Goal: Task Accomplishment & Management: Manage account settings

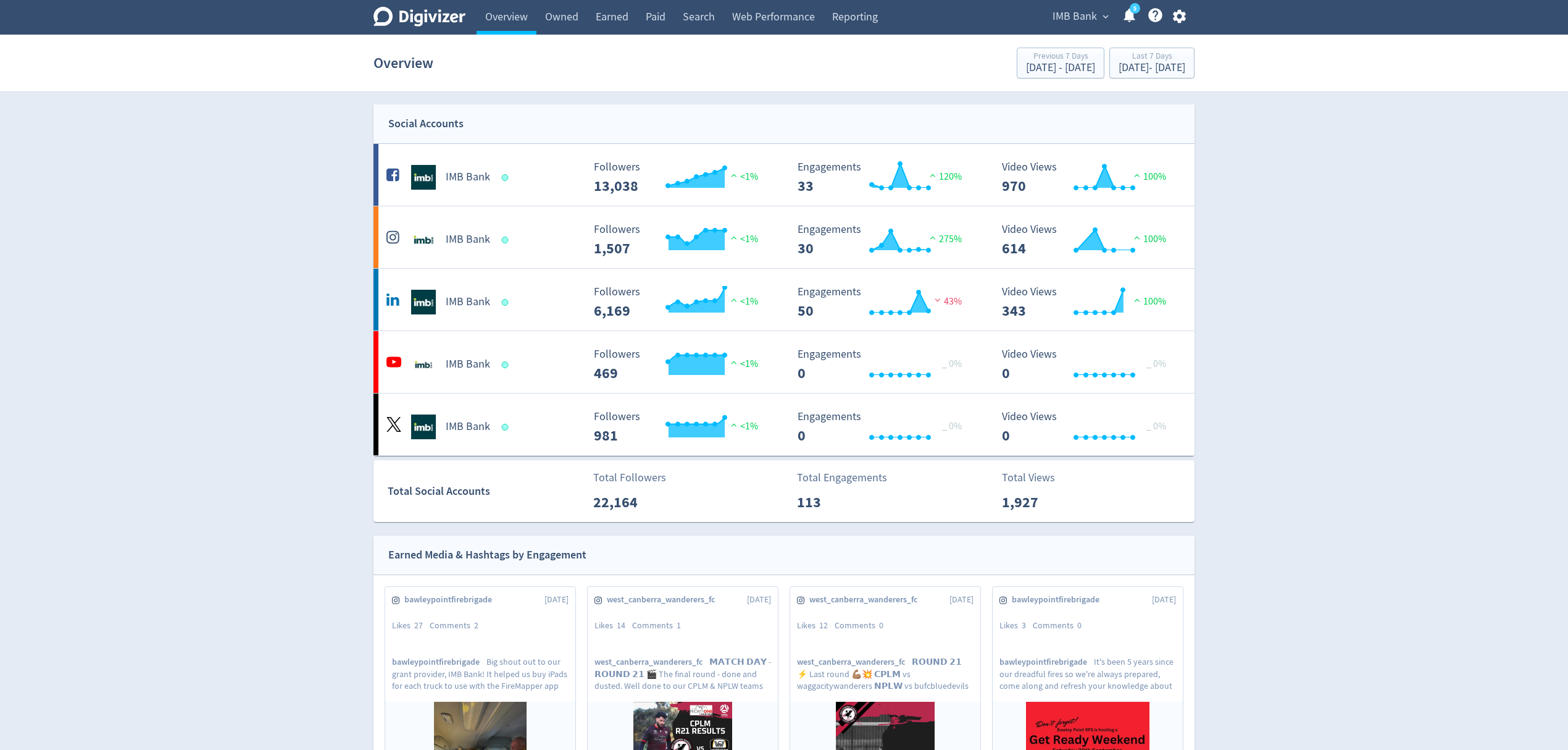
click at [1179, 16] on icon "button" at bounding box center [1180, 16] width 16 height 16
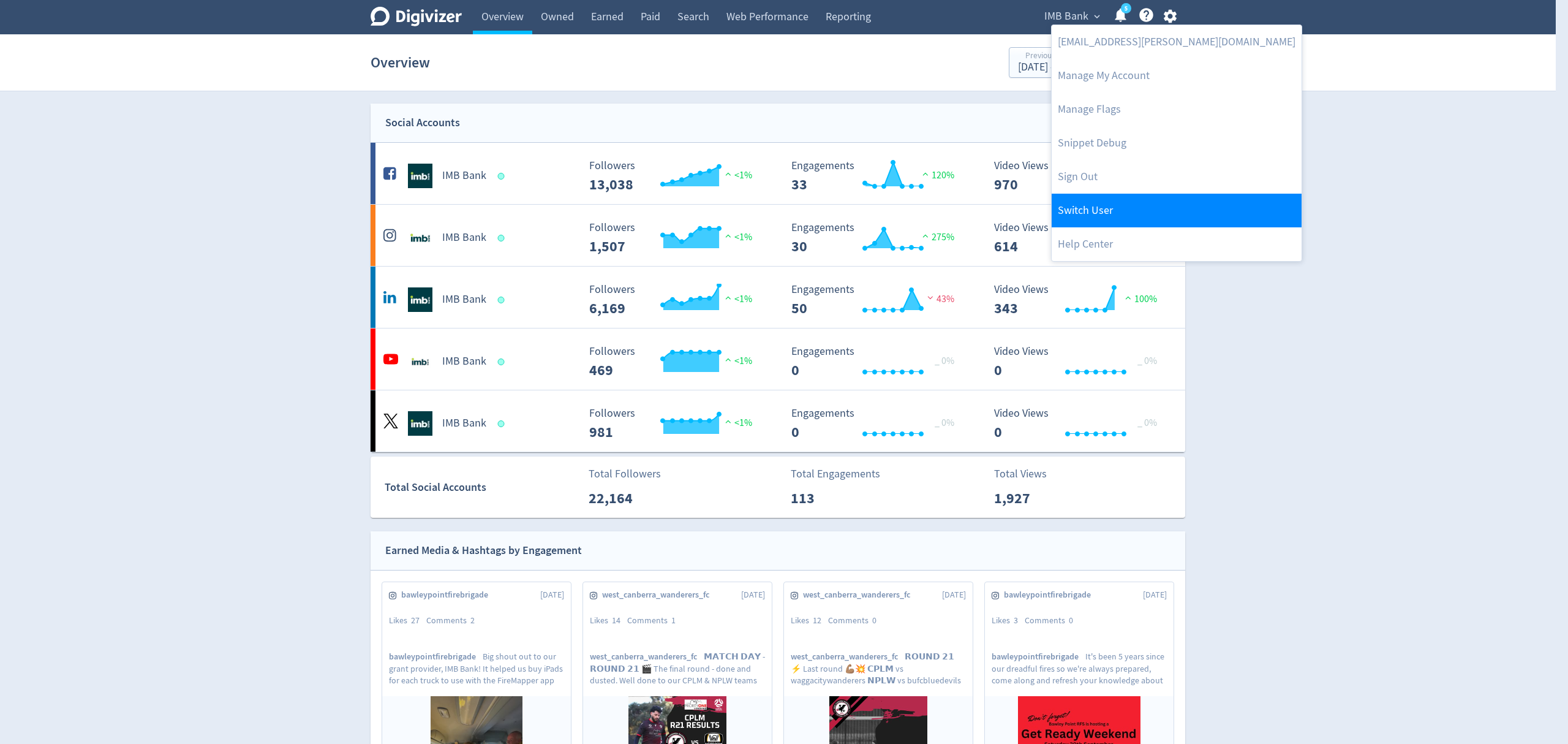
click at [1101, 207] on link "Switch User" at bounding box center [1176, 210] width 250 height 33
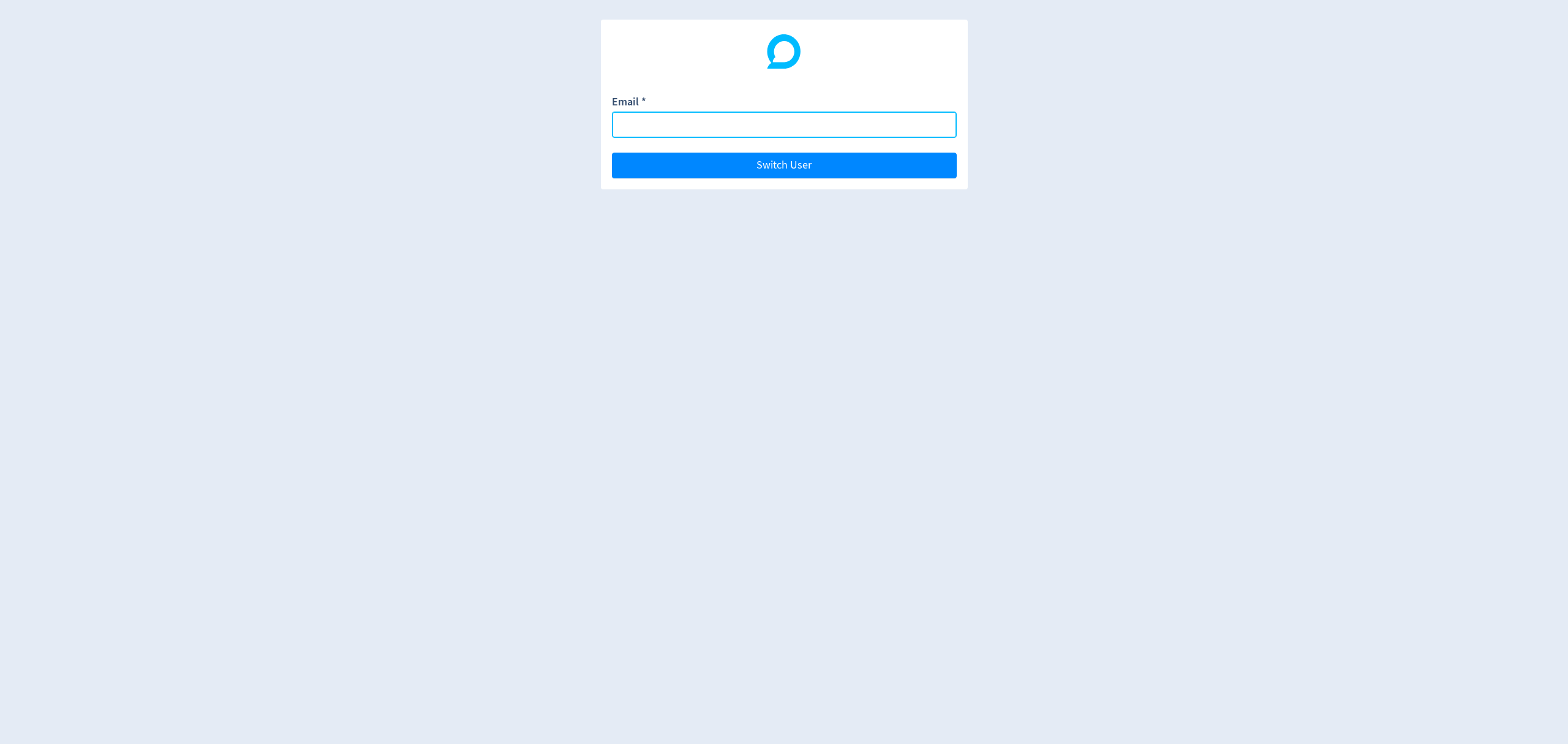
click at [641, 116] on input "Email *" at bounding box center [784, 124] width 344 height 26
click at [612, 152] on button "Switch User" at bounding box center [784, 165] width 344 height 26
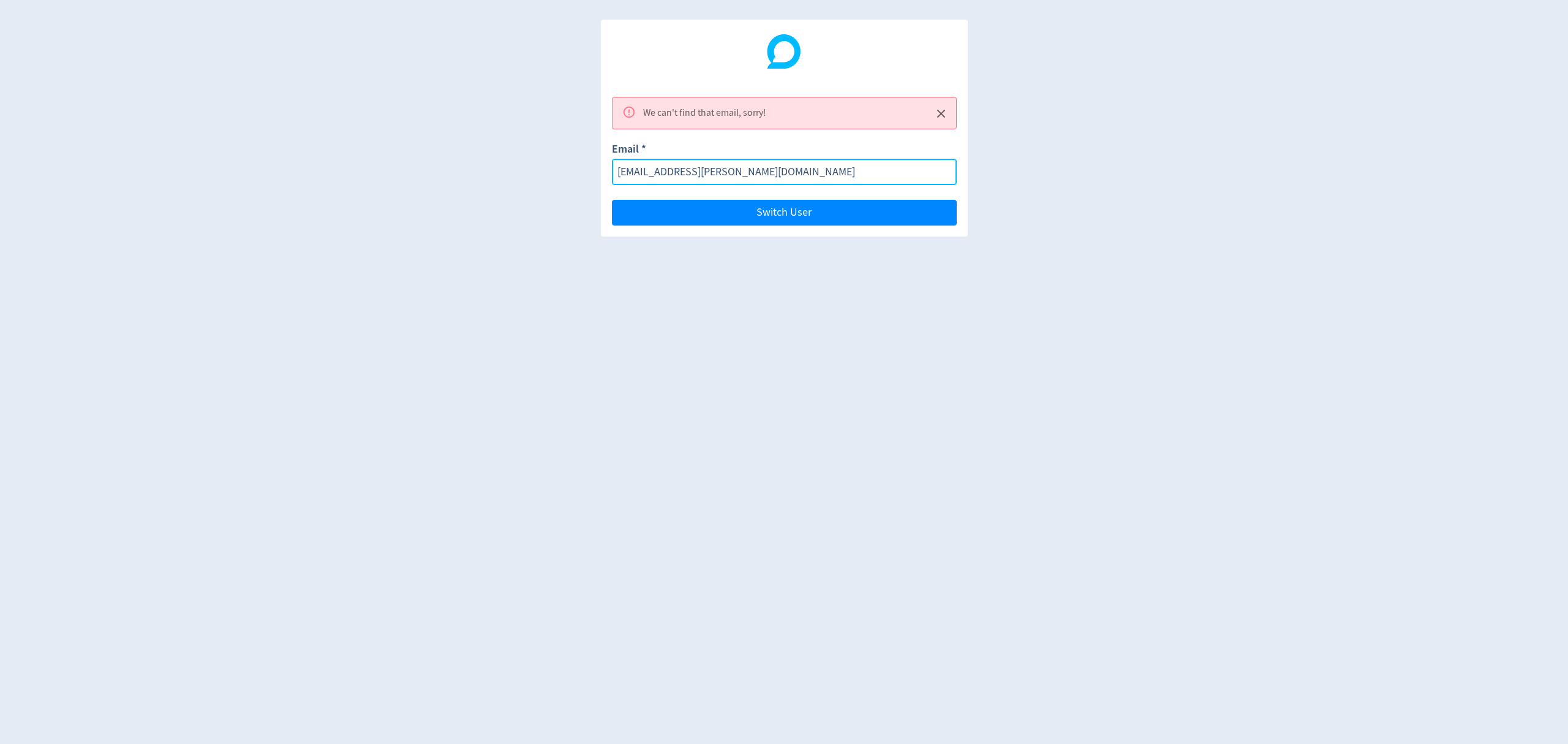
click at [730, 172] on input "[EMAIL_ADDRESS][PERSON_NAME][DOMAIN_NAME]" at bounding box center [784, 171] width 344 height 26
type input "[PERSON_NAME][EMAIL_ADDRESS][PERSON_NAME][DOMAIN_NAME]"
click at [612, 199] on button "Switch User" at bounding box center [784, 212] width 344 height 26
